Goal: Navigation & Orientation: Find specific page/section

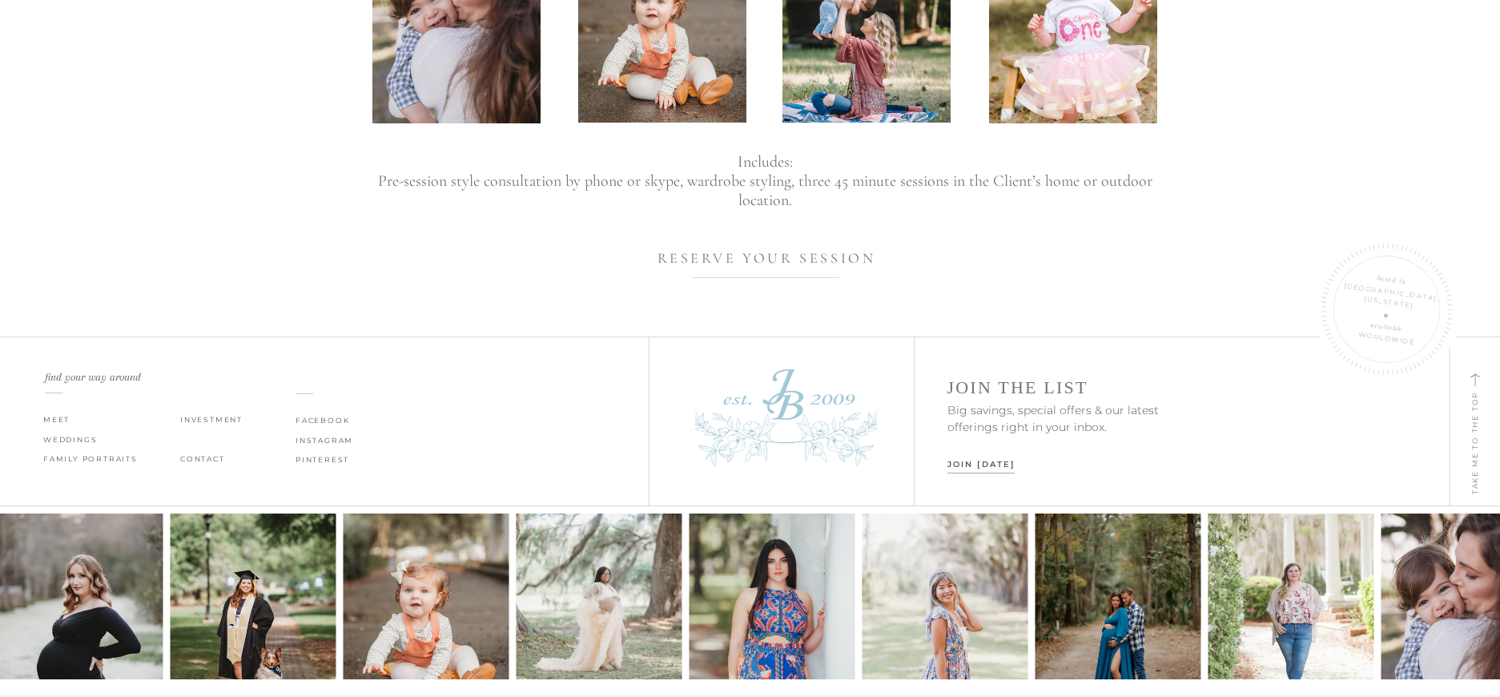
scroll to position [1262, 0]
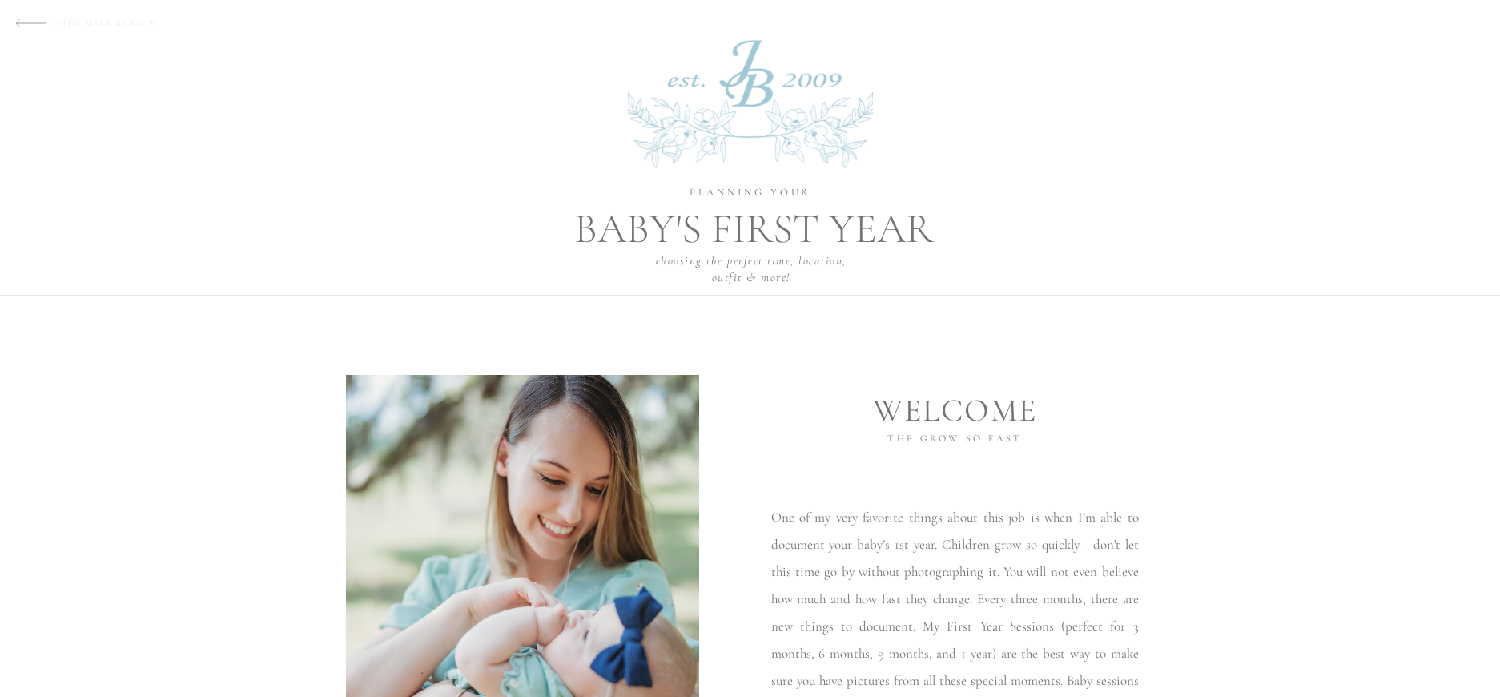
click at [129, 19] on p "to THE MAIN WEBSITE" at bounding box center [123, 20] width 139 height 13
